Goal: Complete application form

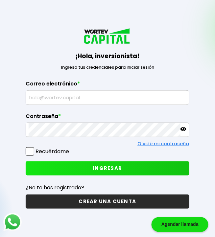
click at [166, 105] on input "text" at bounding box center [108, 98] width 158 height 14
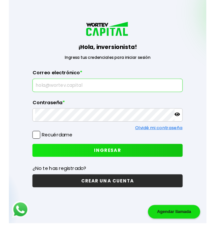
scroll to position [13, 0]
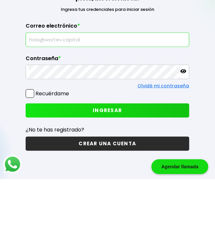
type input "[EMAIL_ADDRESS][DOMAIN_NAME]"
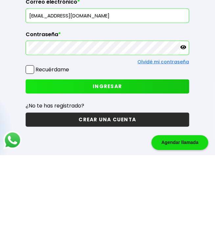
click at [182, 131] on icon at bounding box center [184, 129] width 6 height 4
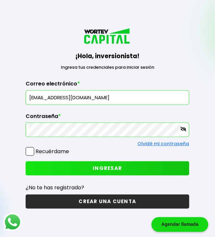
click at [37, 155] on label "Recuérdame" at bounding box center [53, 152] width 34 height 8
click at [70, 148] on input "Recuérdame" at bounding box center [70, 148] width 0 height 0
click at [146, 176] on button "INGRESAR" at bounding box center [108, 169] width 164 height 14
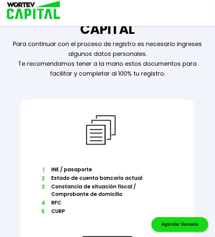
scroll to position [49, 0]
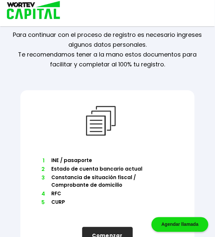
click at [113, 237] on button "Comenzar" at bounding box center [107, 235] width 51 height 17
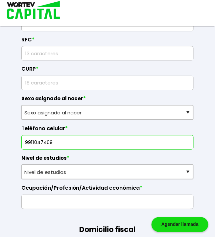
scroll to position [264, 0]
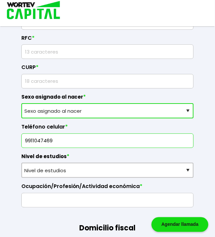
click at [179, 106] on select "Sexo asignado al nacer Hombre Mujer Prefiero no contestar" at bounding box center [107, 110] width 173 height 15
click at [192, 104] on select "Sexo asignado al nacer Hombre Mujer Prefiero no contestar" at bounding box center [107, 110] width 173 height 15
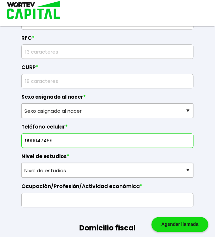
click at [167, 203] on input "text" at bounding box center [107, 201] width 167 height 14
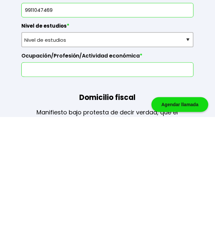
scroll to position [274, 0]
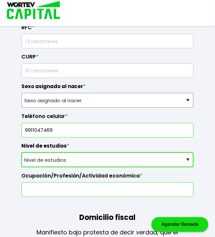
click at [187, 164] on select "Nivel de estudios Primaria Secundaria Bachillerato Licenciatura Posgrado" at bounding box center [107, 159] width 173 height 15
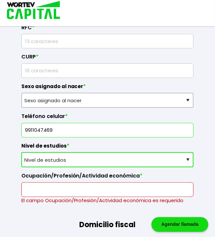
select select "Secundaria"
click at [21, 152] on select "Nivel de estudios Primaria Secundaria Bachillerato Licenciatura Posgrado" at bounding box center [107, 159] width 173 height 15
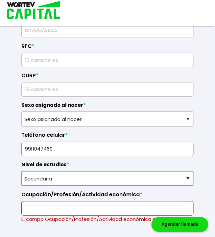
scroll to position [254, 0]
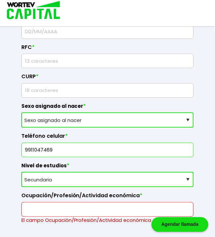
click at [167, 118] on select "Sexo asignado al nacer Hombre Mujer Prefiero no contestar" at bounding box center [107, 120] width 173 height 15
select select "Hombre"
click at [21, 113] on select "Sexo asignado al nacer Hombre Mujer Prefiero no contestar" at bounding box center [107, 120] width 173 height 15
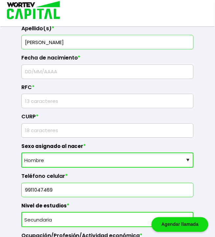
click at [153, 131] on input "text" at bounding box center [107, 131] width 167 height 14
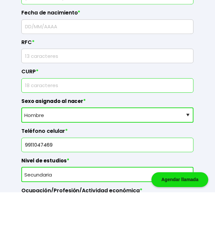
scroll to position [214, 0]
